Goal: Information Seeking & Learning: Compare options

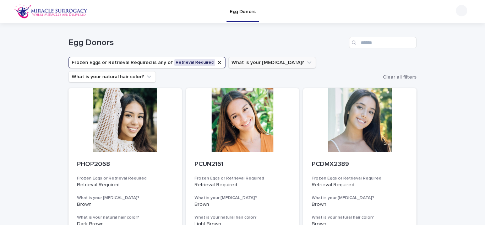
click at [306, 63] on icon "What is your eye color?" at bounding box center [309, 62] width 7 height 7
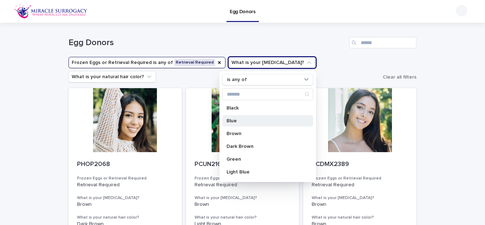
click at [237, 122] on p "Blue" at bounding box center [264, 120] width 75 height 5
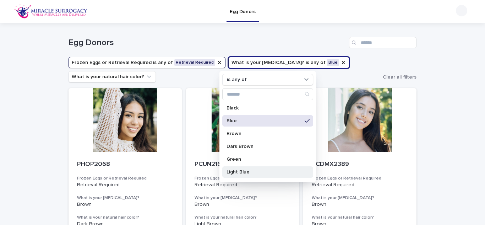
click at [245, 172] on p "Light Blue" at bounding box center [264, 171] width 75 height 5
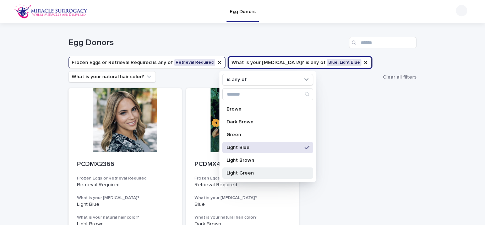
click at [247, 171] on p "Light Green" at bounding box center [264, 173] width 75 height 5
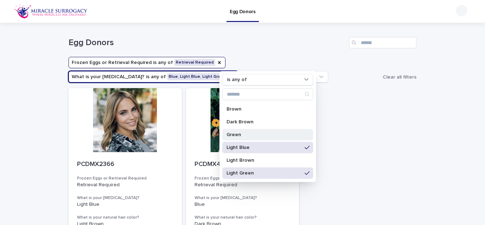
click at [243, 135] on p "Green" at bounding box center [264, 134] width 75 height 5
click at [287, 42] on h1 "Egg Donors" at bounding box center [208, 43] width 278 height 10
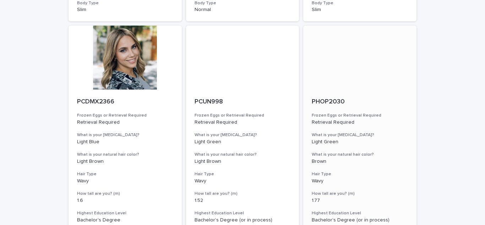
scroll to position [832, 0]
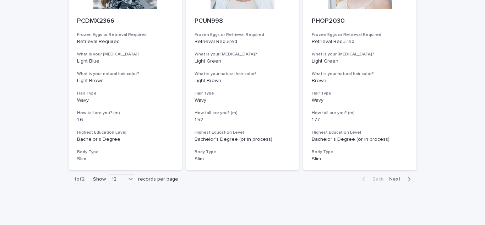
click at [396, 179] on span "Next" at bounding box center [397, 179] width 16 height 5
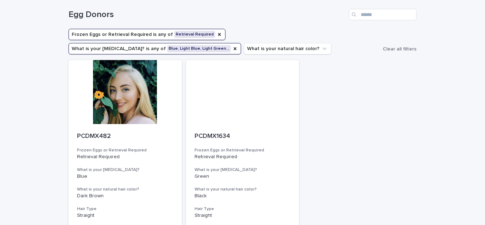
scroll to position [142, 0]
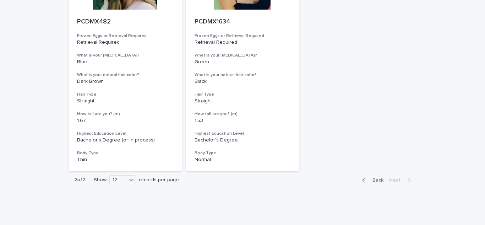
click at [366, 181] on icon "button" at bounding box center [363, 180] width 3 height 6
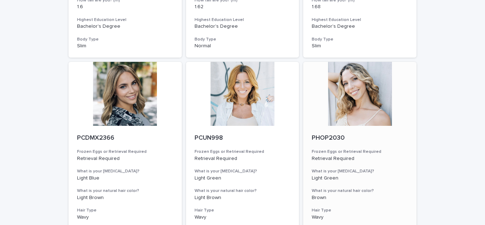
scroll to position [851, 0]
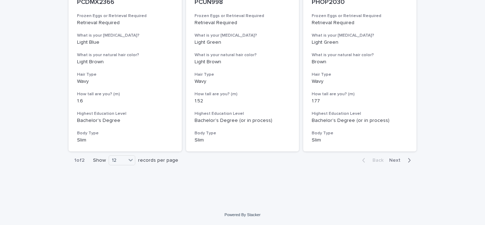
click at [399, 160] on span "Next" at bounding box center [397, 160] width 16 height 5
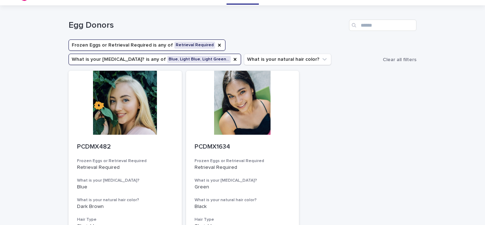
scroll to position [18, 0]
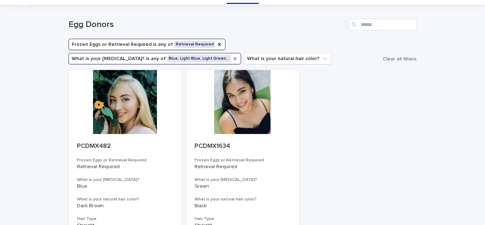
click at [238, 56] on icon "What is your eye color?" at bounding box center [235, 59] width 6 height 6
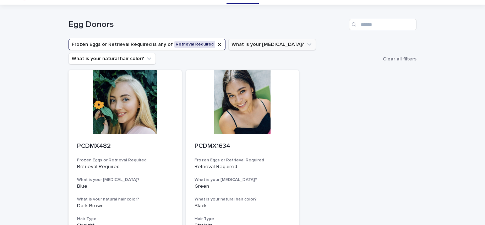
click at [306, 47] on icon "What is your eye color?" at bounding box center [309, 44] width 7 height 7
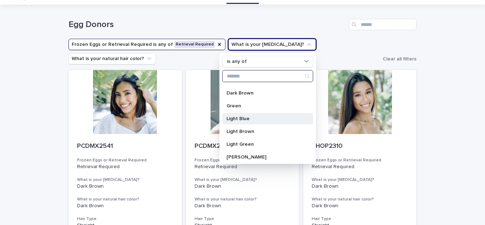
scroll to position [36, 0]
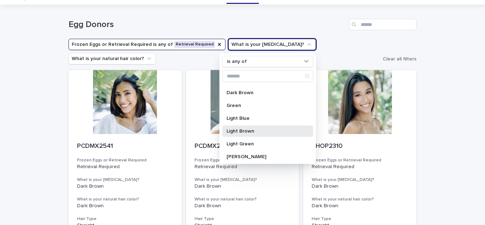
click at [247, 132] on p "Light Brown" at bounding box center [264, 131] width 75 height 5
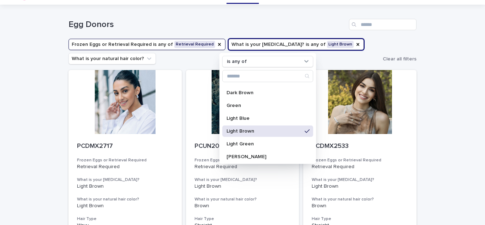
click at [270, 20] on h1 "Egg Donors" at bounding box center [208, 25] width 278 height 10
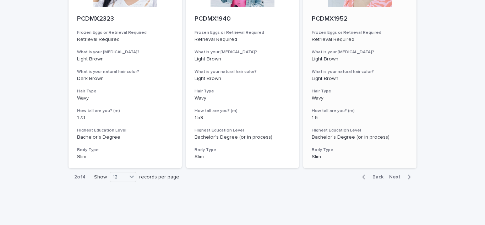
scroll to position [851, 0]
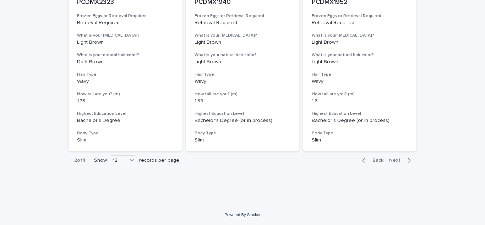
click at [399, 161] on span "Next" at bounding box center [397, 160] width 16 height 5
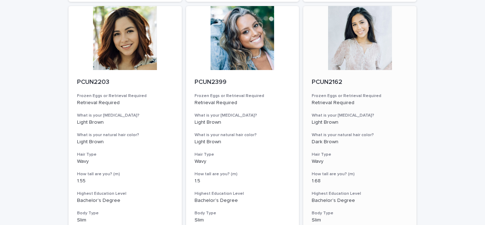
scroll to position [851, 0]
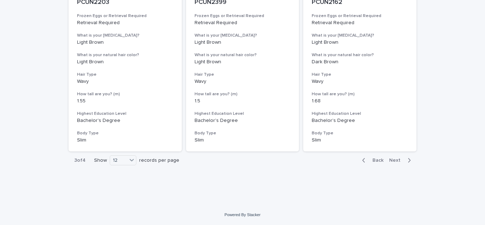
click at [396, 160] on span "Next" at bounding box center [397, 160] width 16 height 5
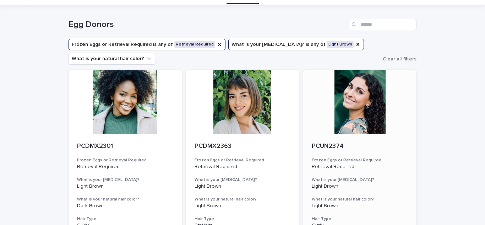
scroll to position [19, 0]
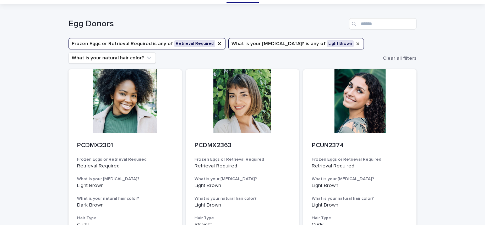
click at [355, 43] on icon "What is your eye color?" at bounding box center [358, 44] width 6 height 6
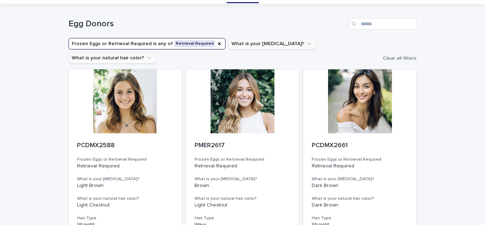
click at [153, 54] on icon "What is your natural hair color?" at bounding box center [149, 57] width 7 height 7
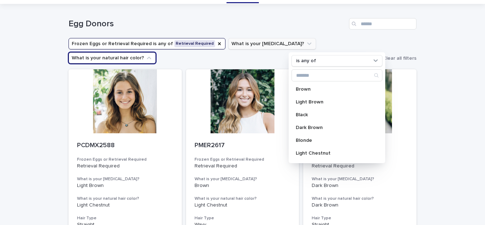
click at [278, 21] on h1 "Egg Donors" at bounding box center [208, 24] width 278 height 10
